Goal: Check status: Check status

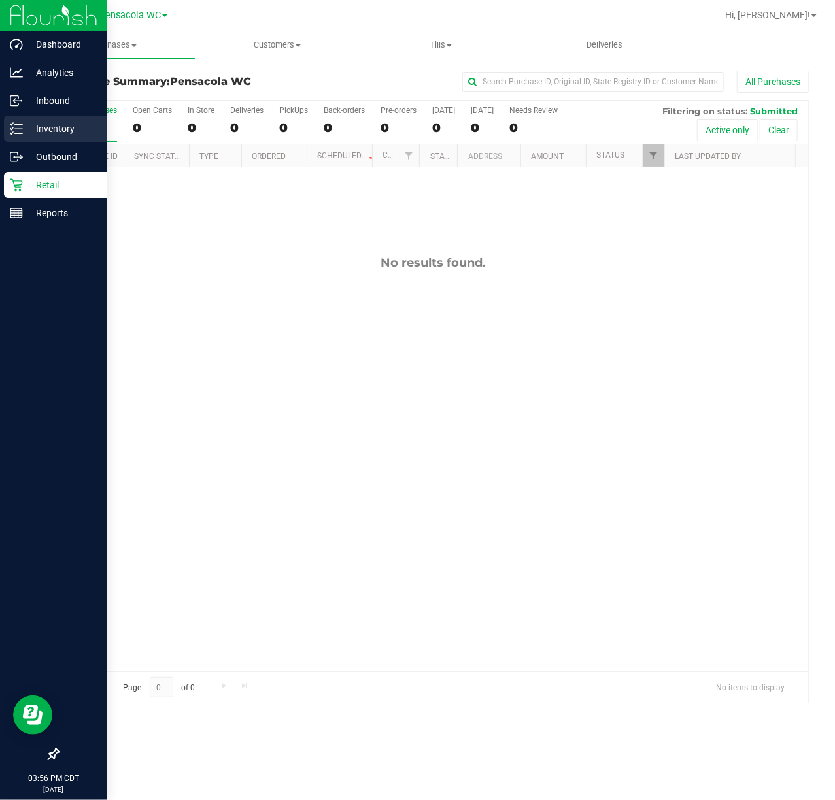
drag, startPoint x: 0, startPoint y: 0, endPoint x: 50, endPoint y: 124, distance: 133.8
click at [50, 124] on p "Inventory" at bounding box center [62, 129] width 78 height 16
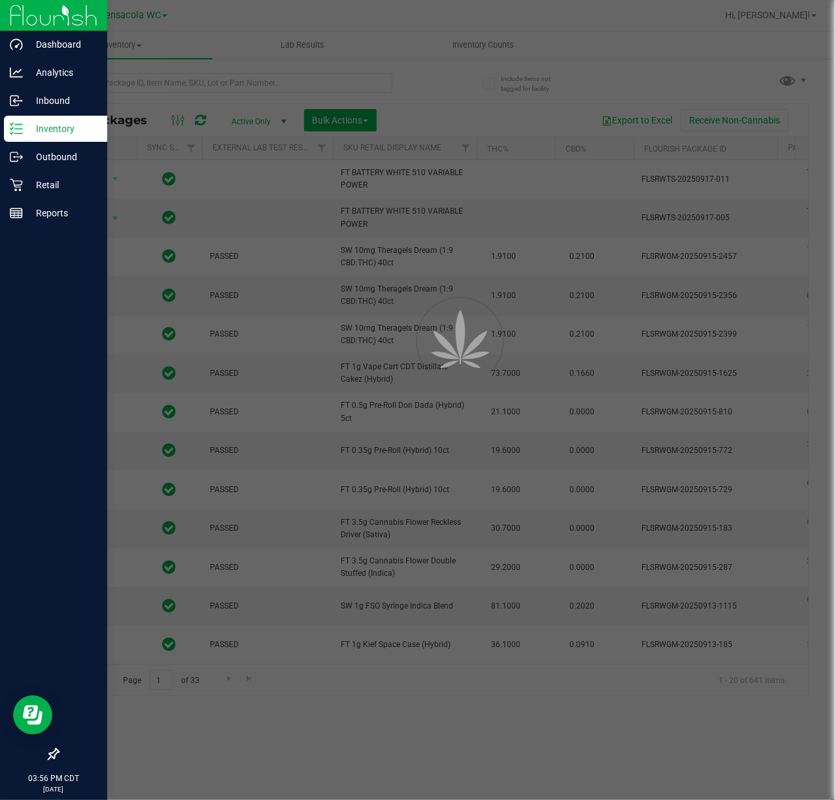
click at [197, 82] on div at bounding box center [417, 400] width 835 height 800
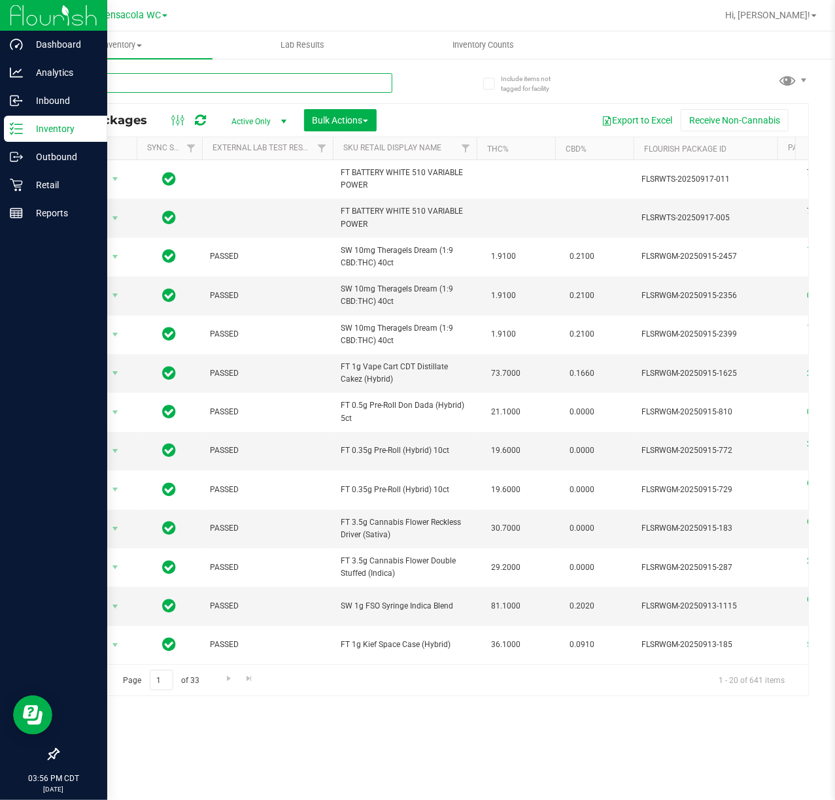
click at [197, 82] on input "text" at bounding box center [225, 83] width 335 height 20
type input "reckless"
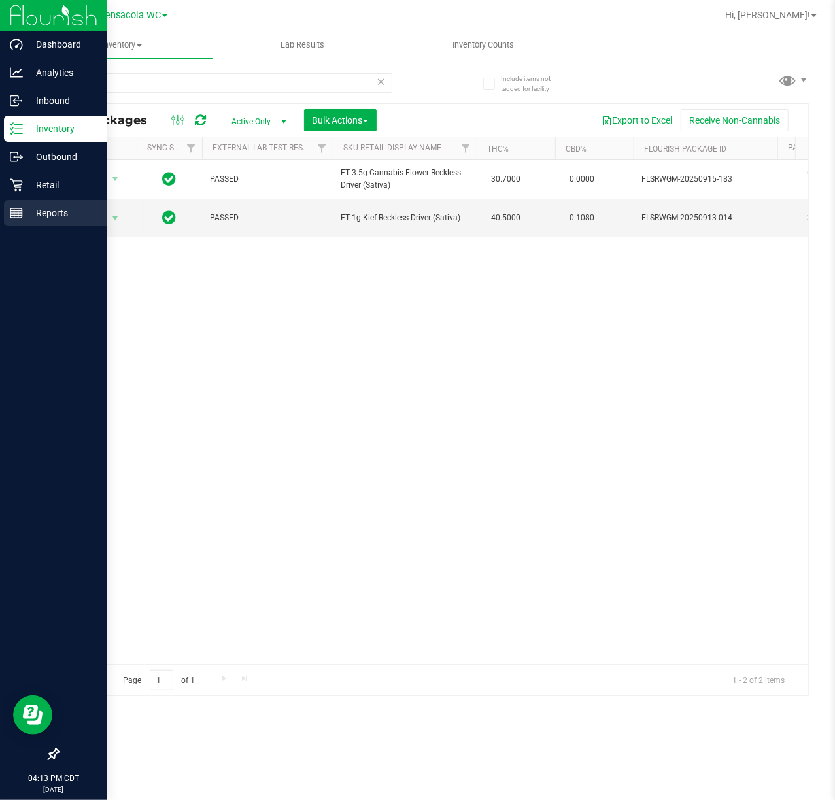
click at [16, 211] on line at bounding box center [16, 211] width 12 height 0
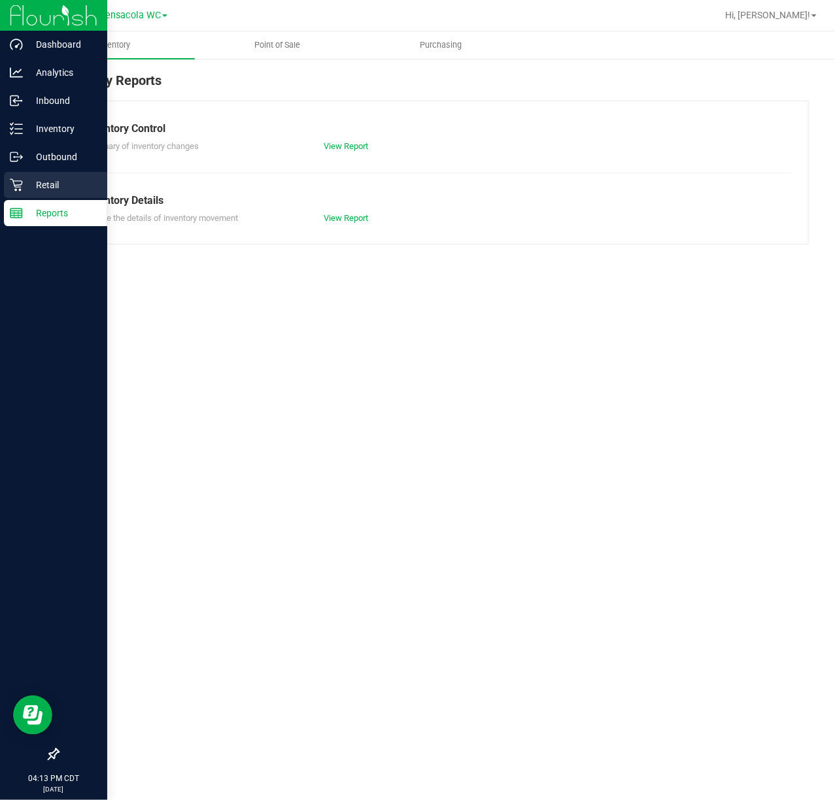
click at [14, 178] on icon at bounding box center [16, 184] width 13 height 13
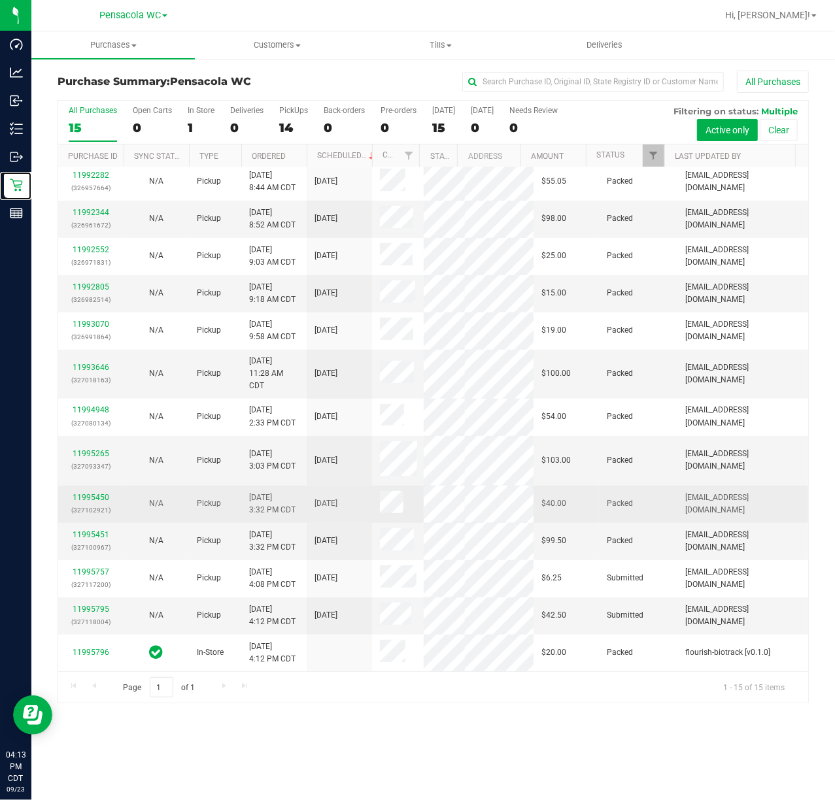
scroll to position [167, 0]
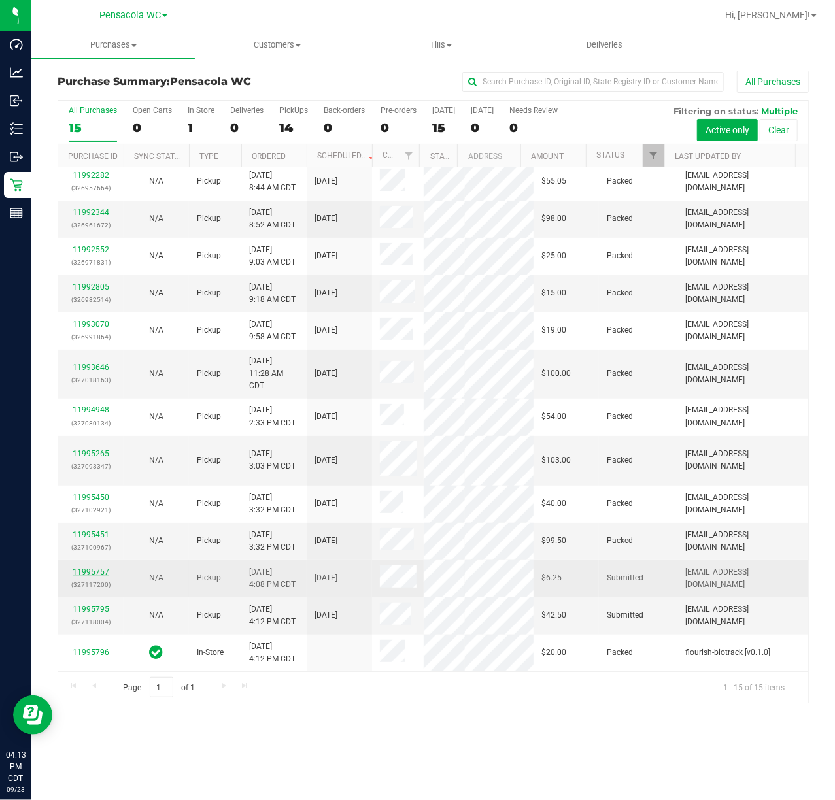
click at [100, 571] on link "11995757" at bounding box center [91, 571] width 37 height 9
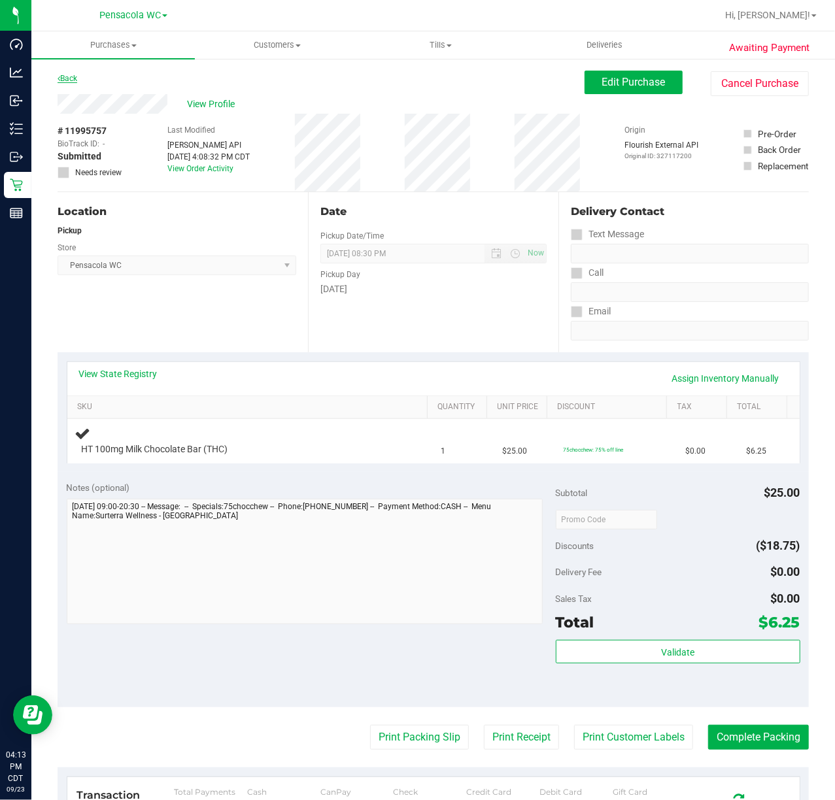
click at [69, 76] on link "Back" at bounding box center [68, 78] width 20 height 9
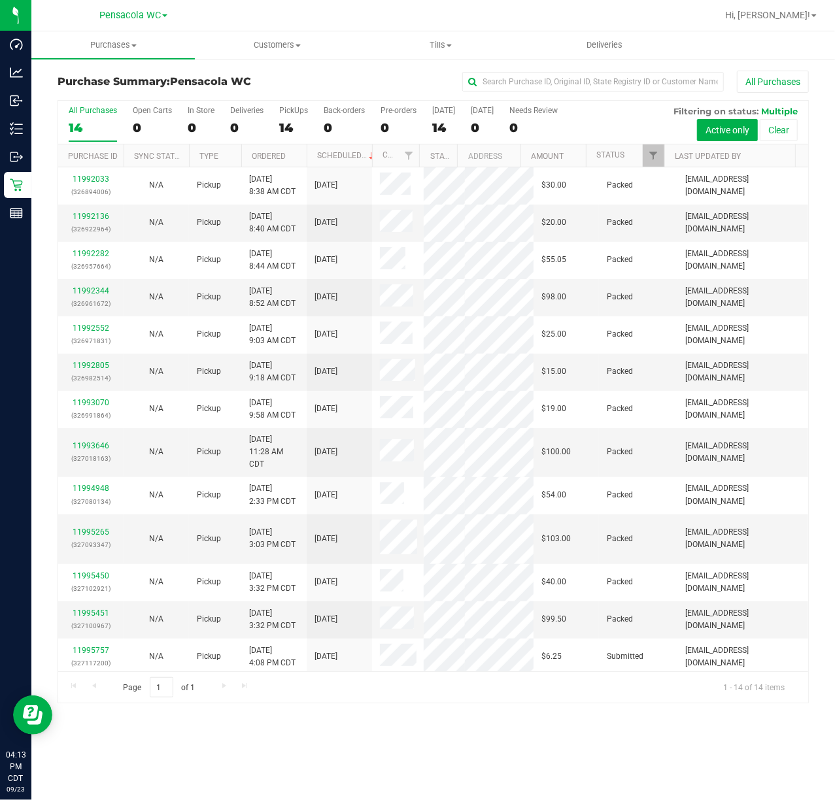
scroll to position [131, 0]
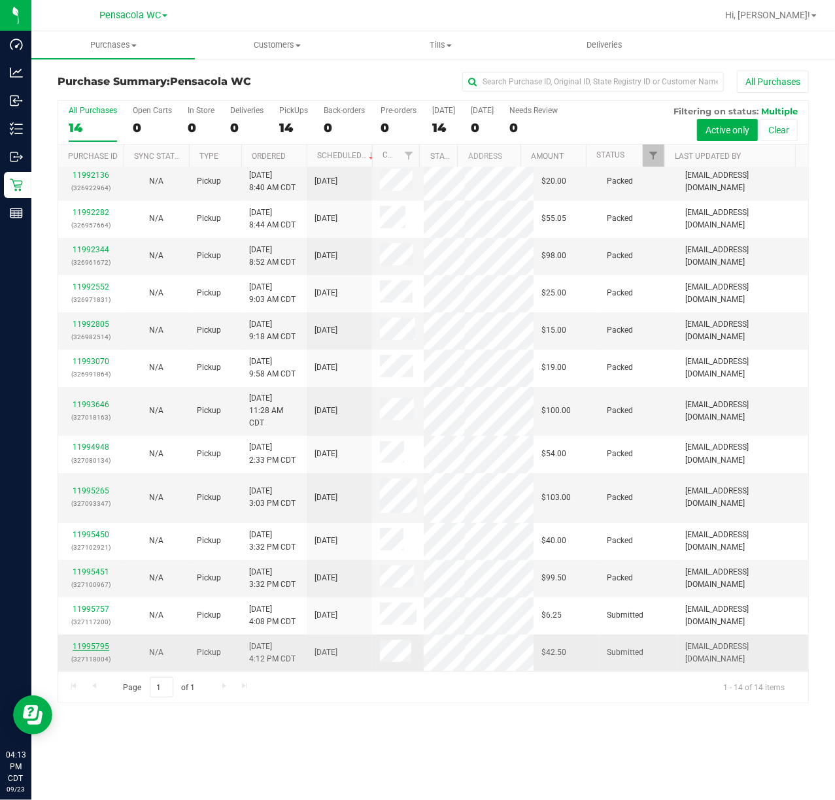
click at [93, 651] on link "11995795" at bounding box center [91, 646] width 37 height 9
